Goal: Find specific page/section: Find specific page/section

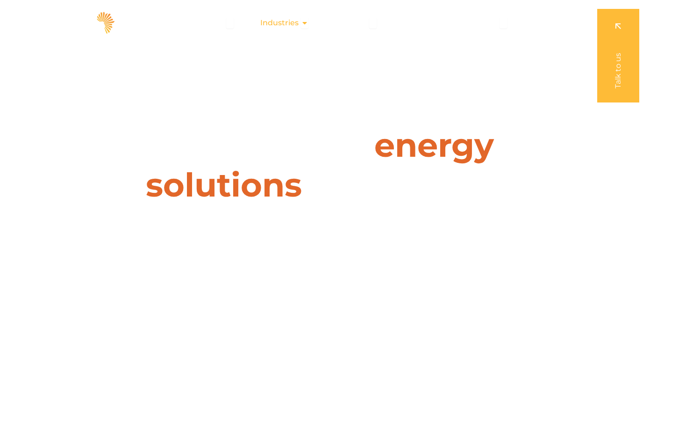
click at [298, 22] on span "Industries" at bounding box center [279, 22] width 38 height 11
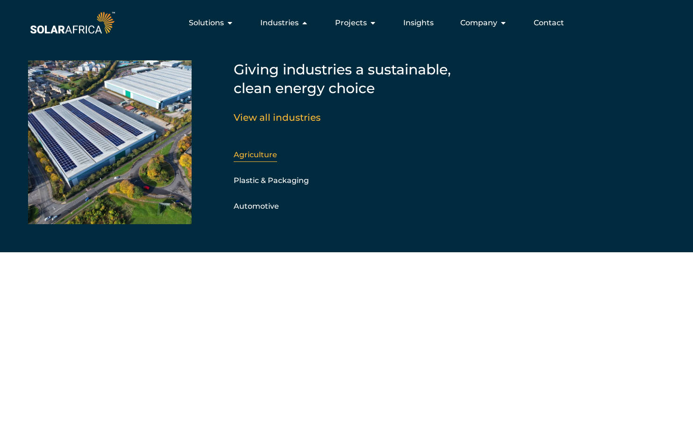
click at [252, 156] on link "Agriculture" at bounding box center [255, 154] width 43 height 9
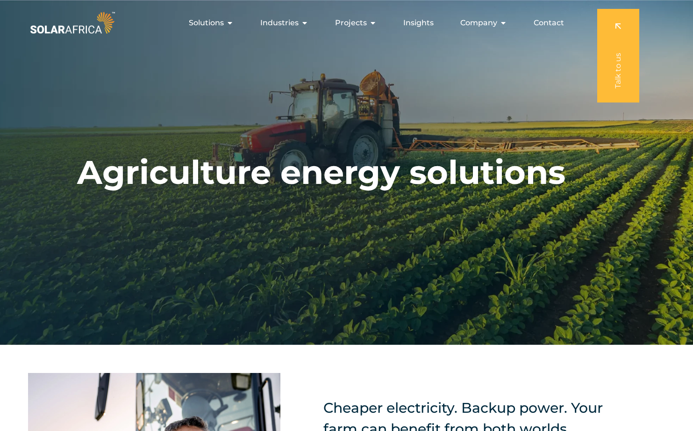
click at [105, 25] on img at bounding box center [72, 22] width 89 height 27
